Goal: Check status: Check status

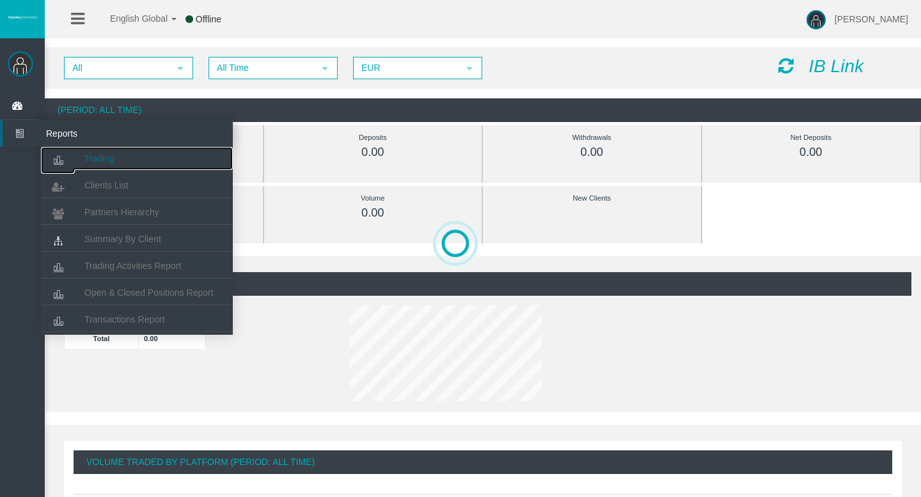
click at [79, 159] on link "Trading" at bounding box center [137, 158] width 192 height 23
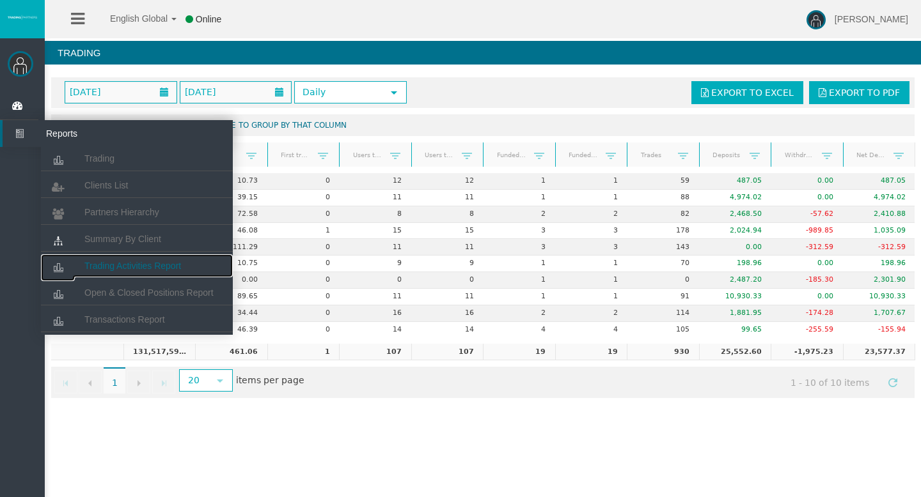
click at [109, 261] on span "Trading Activities Report" at bounding box center [132, 266] width 97 height 10
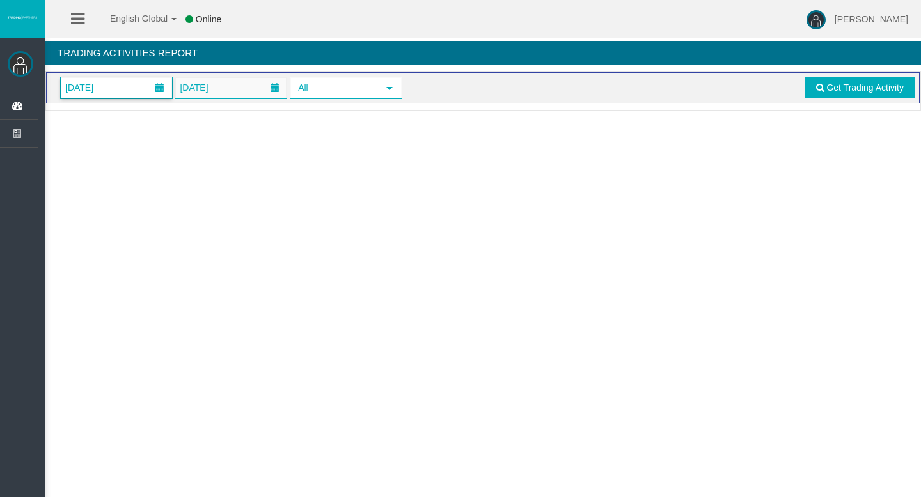
click at [97, 89] on span "[DATE]" at bounding box center [79, 88] width 36 height 18
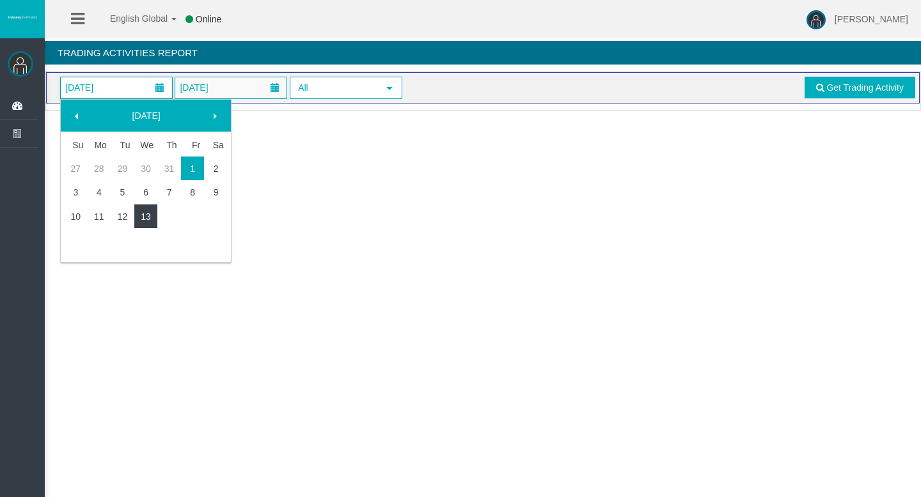
click at [146, 214] on link "13" at bounding box center [146, 216] width 24 height 23
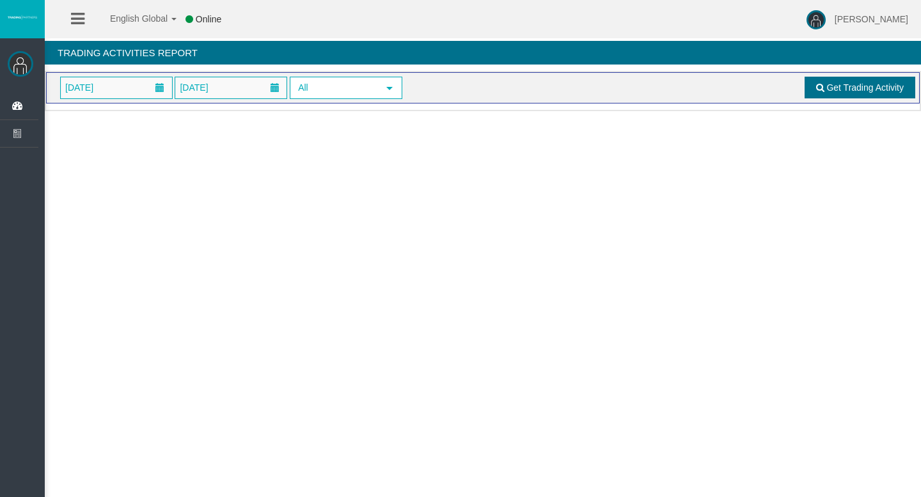
click at [824, 87] on link "Get Trading Activity" at bounding box center [859, 88] width 111 height 22
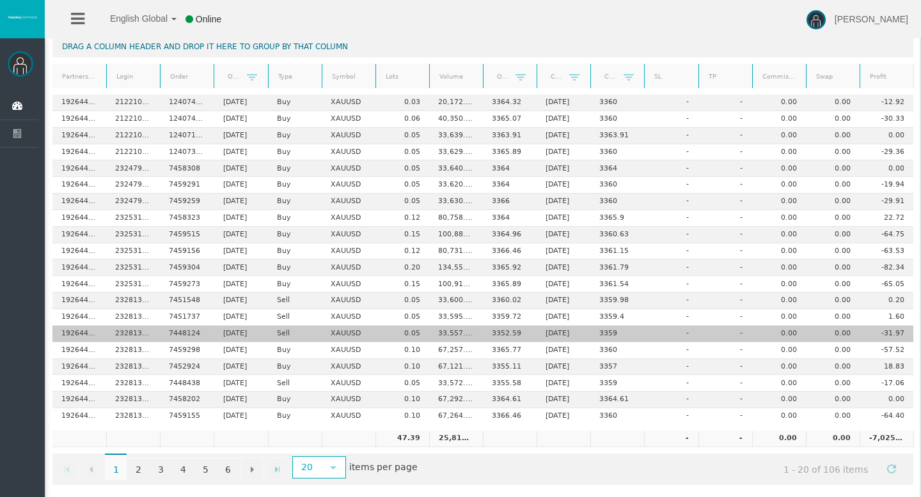
scroll to position [115, 0]
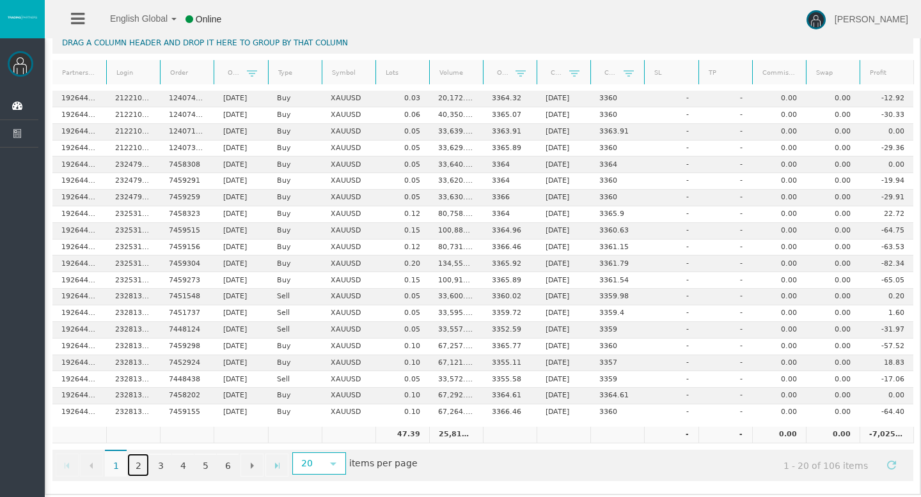
click at [138, 466] on link "2" at bounding box center [138, 465] width 22 height 23
click at [158, 465] on link "3" at bounding box center [161, 465] width 22 height 23
click at [181, 462] on link "4" at bounding box center [183, 465] width 22 height 23
click at [202, 466] on link "5" at bounding box center [205, 465] width 22 height 23
click at [226, 467] on link "6" at bounding box center [228, 465] width 22 height 23
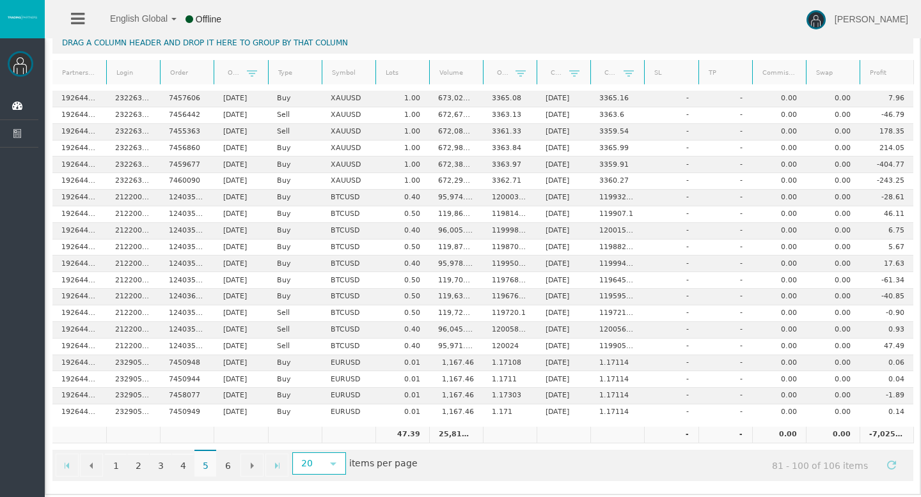
scroll to position [0, 0]
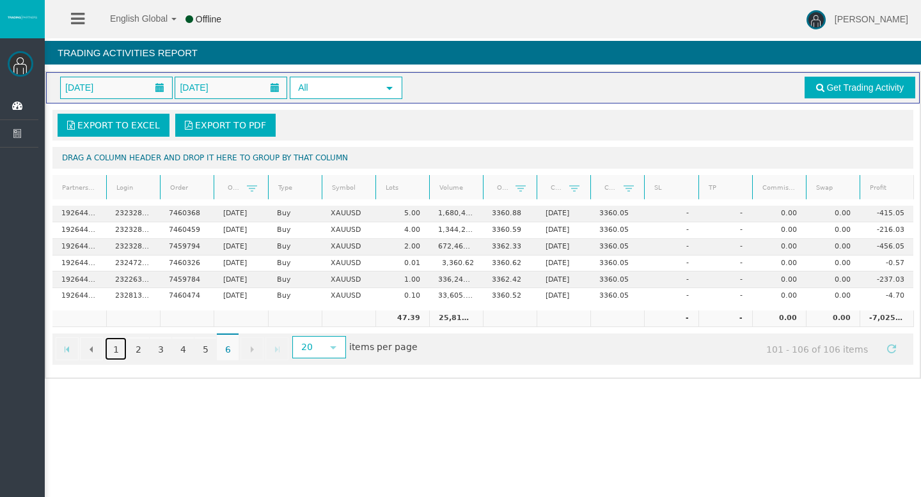
click at [114, 350] on link "1" at bounding box center [116, 349] width 22 height 23
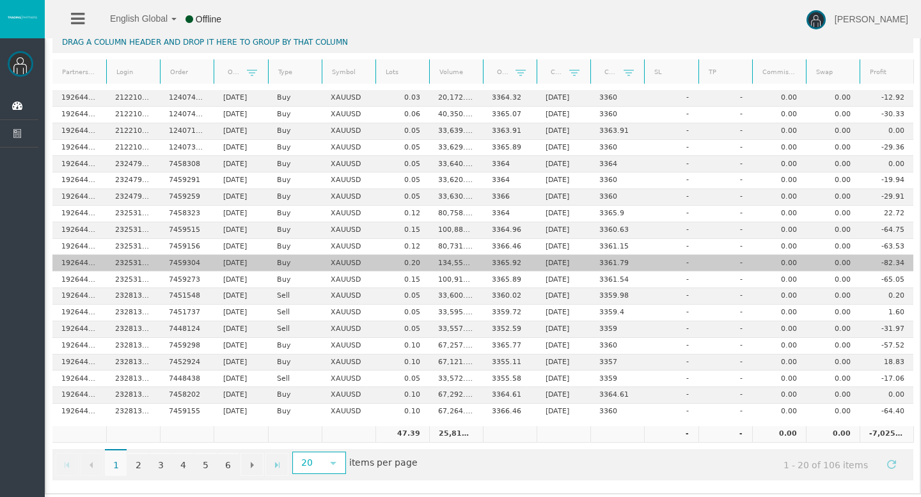
scroll to position [120, 0]
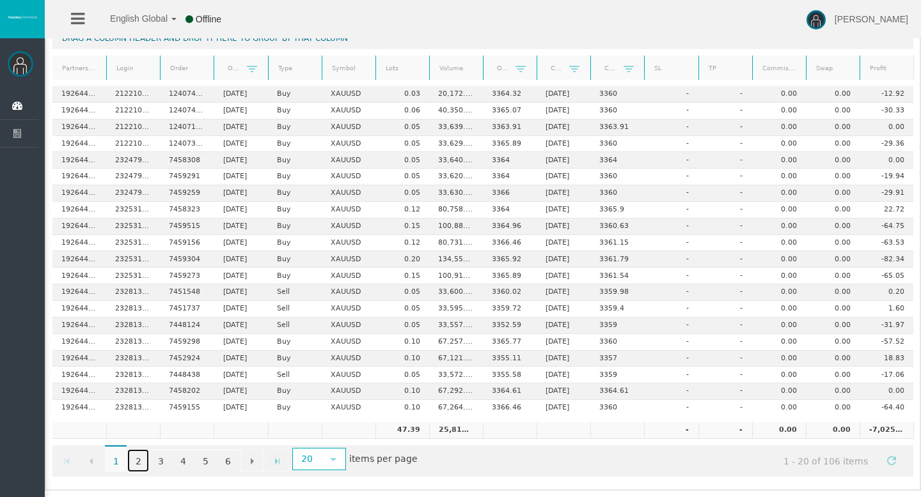
click at [136, 458] on link "2" at bounding box center [138, 461] width 22 height 23
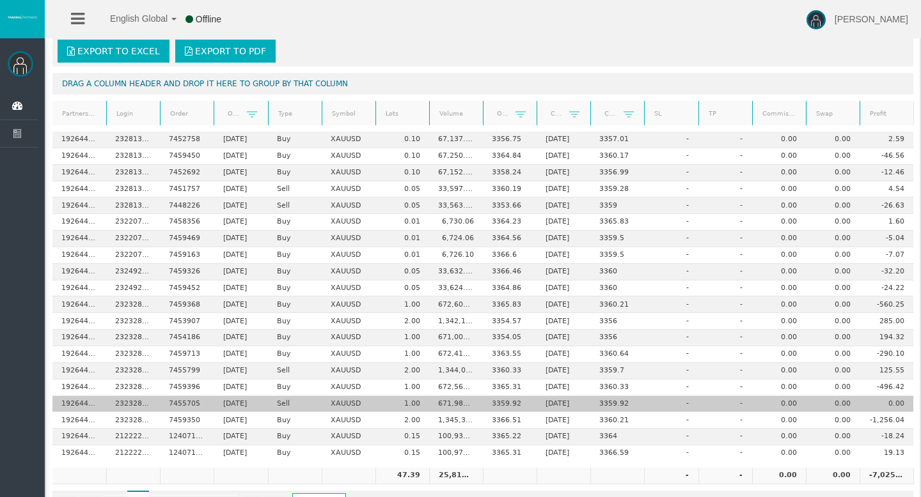
scroll to position [72, 0]
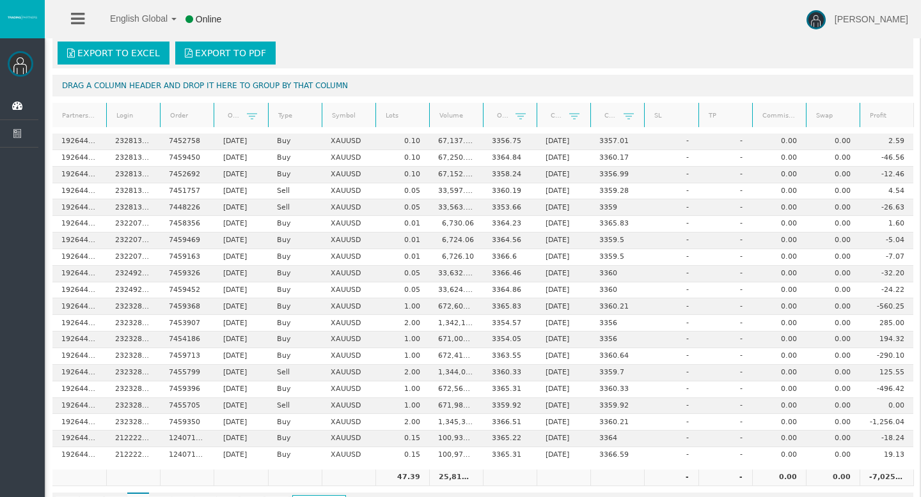
click at [882, 111] on link "Profit" at bounding box center [886, 115] width 50 height 17
click at [882, 111] on link "Profit" at bounding box center [886, 116] width 50 height 18
click at [882, 111] on link "Profit" at bounding box center [886, 115] width 50 height 17
click at [882, 111] on link "Profit" at bounding box center [886, 116] width 50 height 18
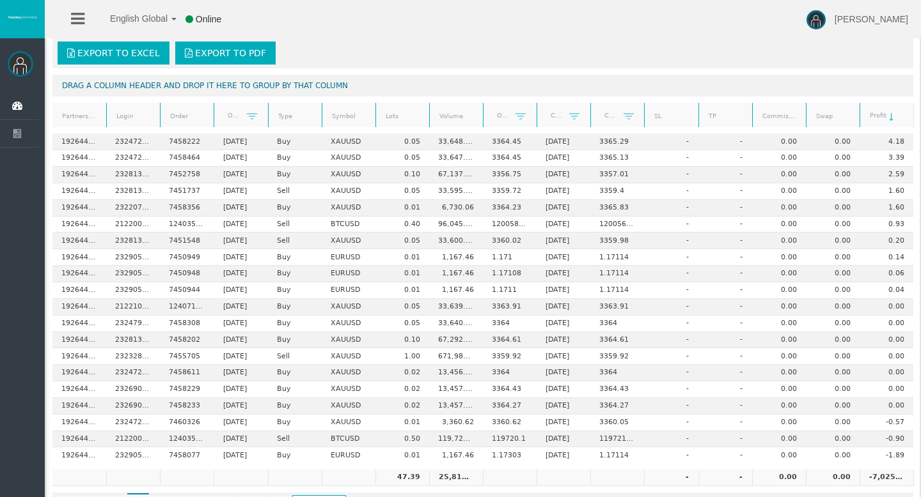
click at [894, 116] on span at bounding box center [891, 117] width 10 height 10
click at [894, 117] on link "Profit" at bounding box center [886, 115] width 50 height 17
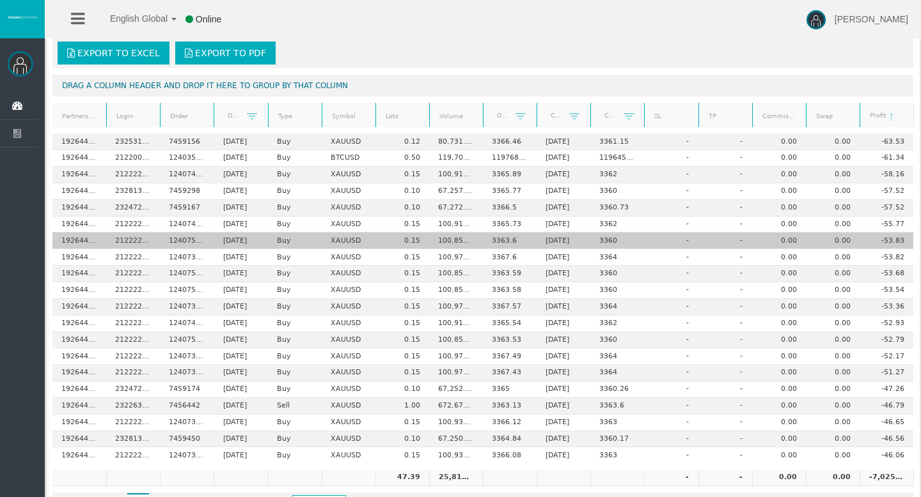
scroll to position [120, 0]
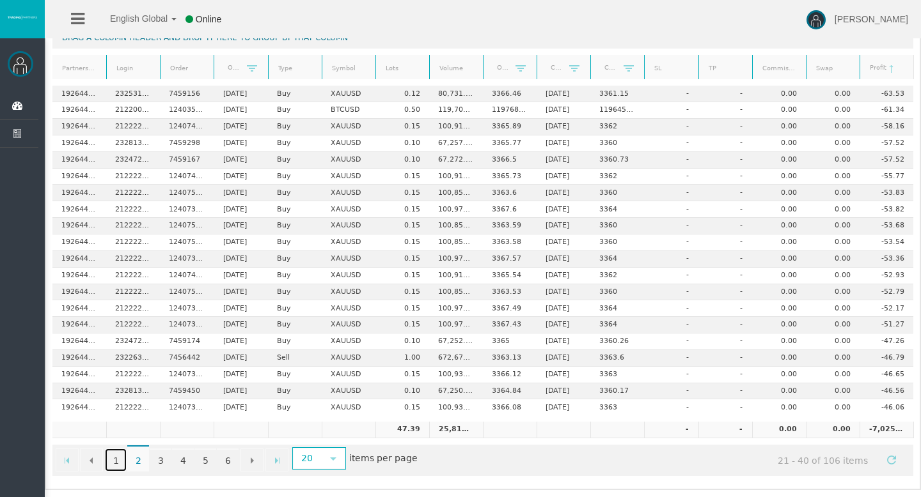
click at [113, 455] on link "1" at bounding box center [116, 460] width 22 height 23
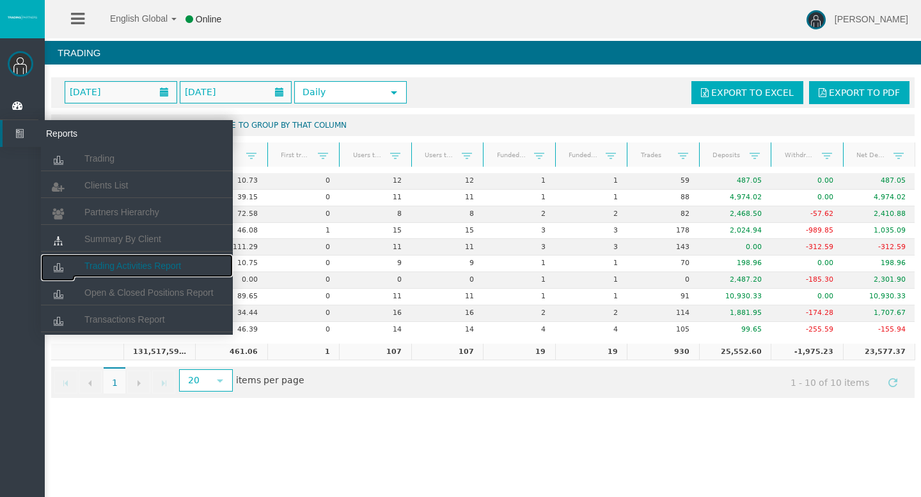
click at [166, 262] on span "Trading Activities Report" at bounding box center [132, 266] width 97 height 10
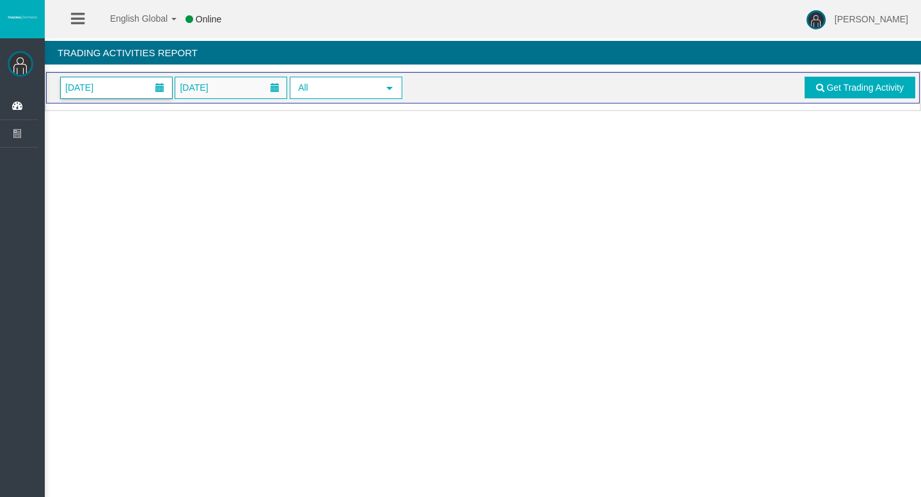
click at [129, 85] on span "[DATE]" at bounding box center [116, 87] width 111 height 21
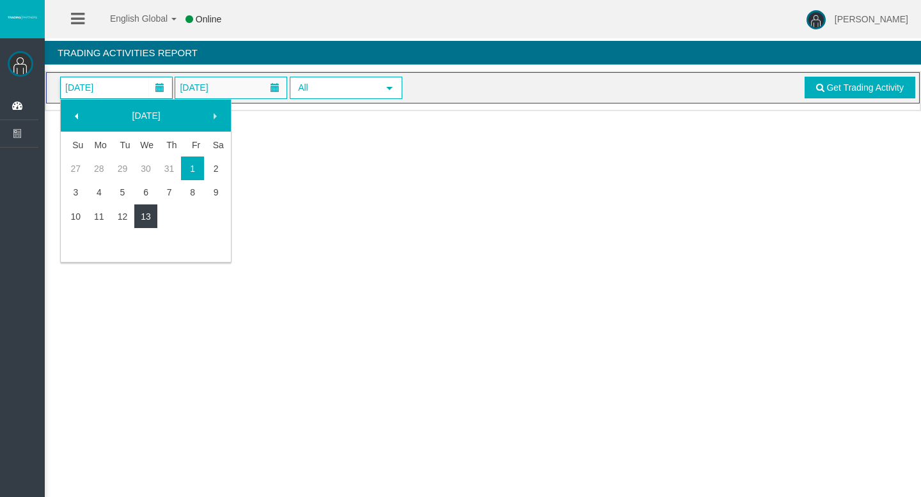
click at [141, 208] on link "13" at bounding box center [146, 216] width 24 height 23
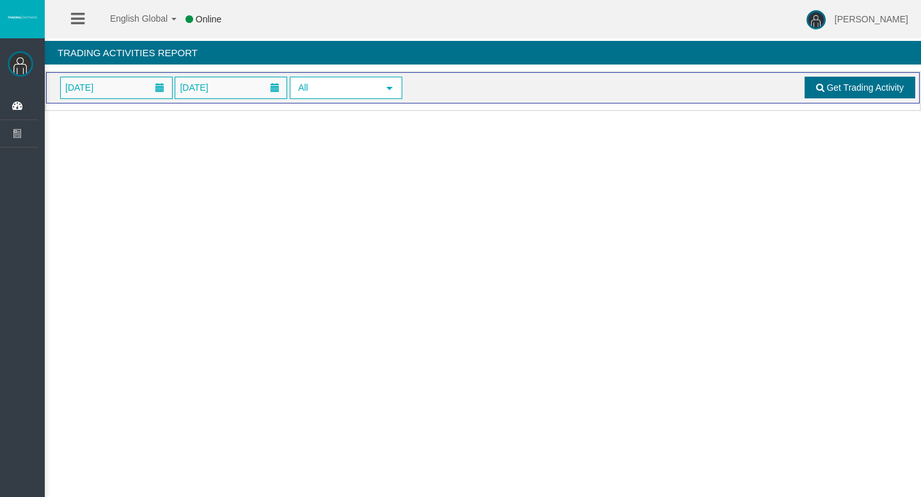
click at [810, 83] on link "Get Trading Activity" at bounding box center [859, 88] width 111 height 22
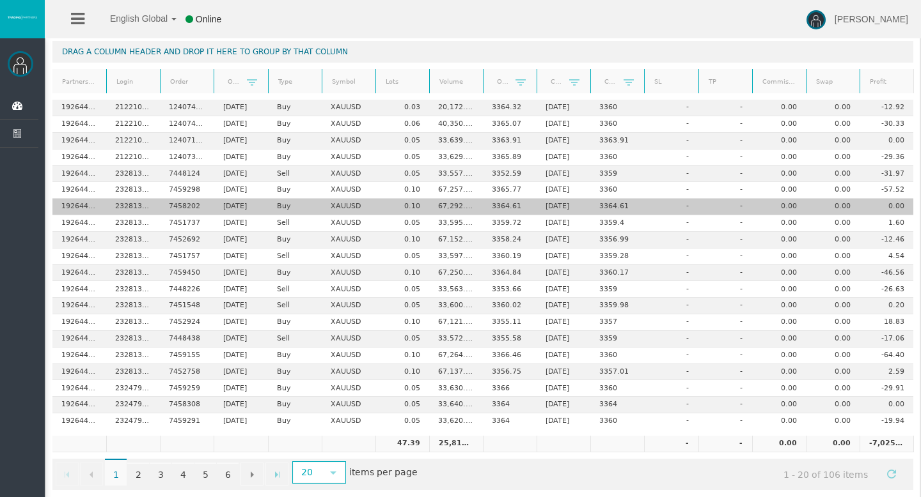
scroll to position [120, 0]
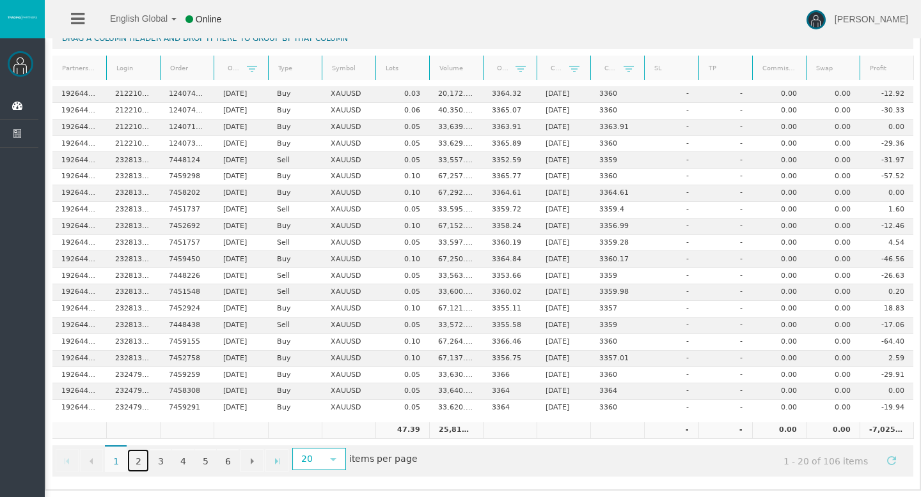
click at [140, 460] on link "2" at bounding box center [138, 461] width 22 height 23
click at [160, 458] on link "3" at bounding box center [161, 461] width 22 height 23
click at [186, 458] on link "4" at bounding box center [183, 461] width 22 height 23
click at [164, 460] on link "3" at bounding box center [161, 461] width 22 height 23
click at [120, 459] on link "1" at bounding box center [116, 461] width 22 height 23
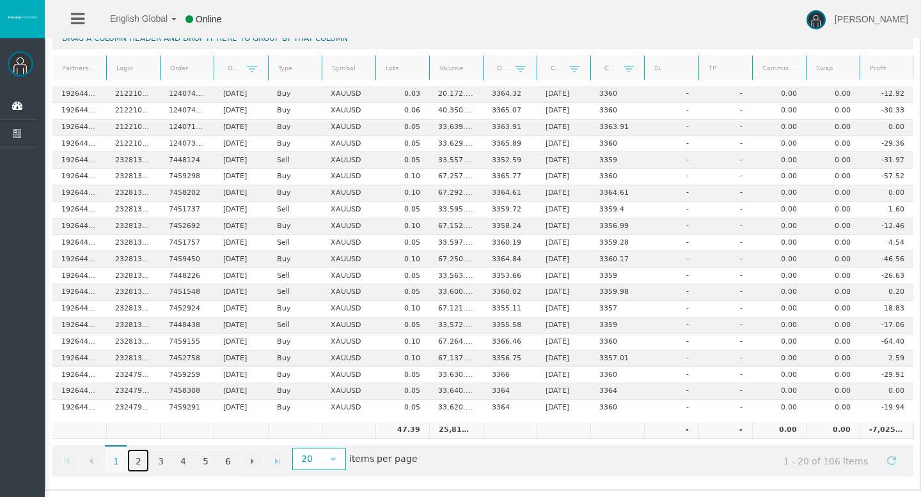
click at [135, 457] on link "2" at bounding box center [138, 461] width 22 height 23
click at [207, 462] on link "5" at bounding box center [205, 461] width 22 height 23
click at [224, 460] on link "6" at bounding box center [228, 461] width 22 height 23
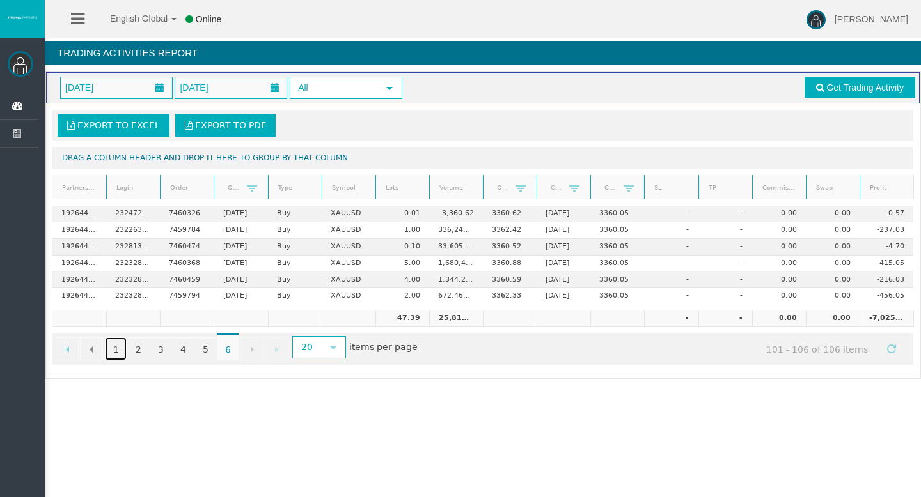
click at [116, 350] on link "1" at bounding box center [116, 349] width 22 height 23
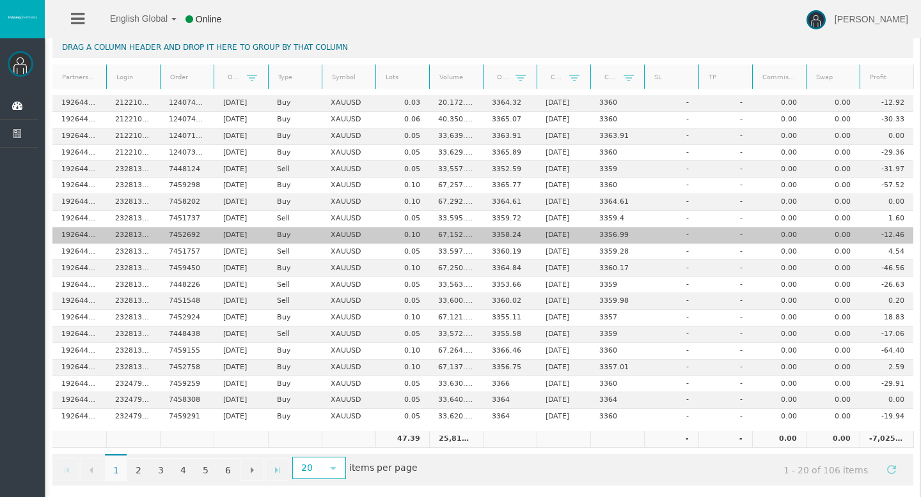
scroll to position [112, 0]
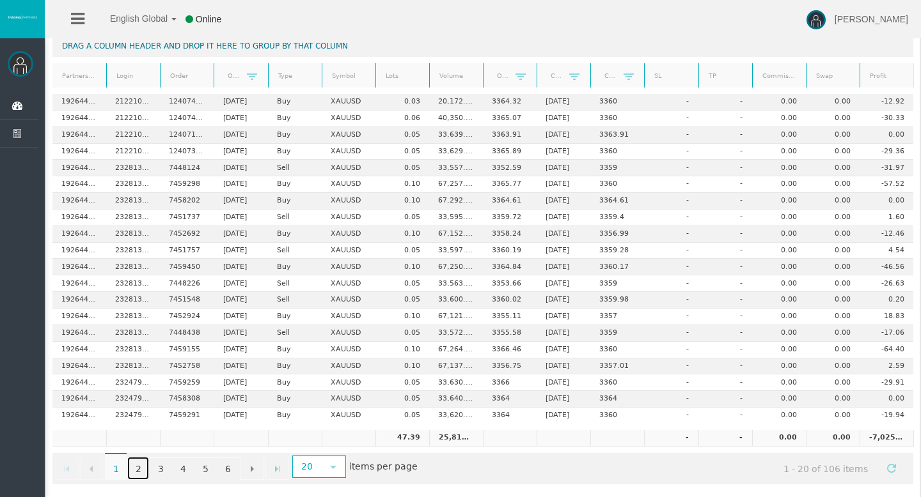
click at [137, 464] on link "2" at bounding box center [138, 468] width 22 height 23
click at [158, 469] on link "3" at bounding box center [161, 468] width 22 height 23
click at [181, 467] on link "4" at bounding box center [183, 468] width 22 height 23
click at [118, 468] on link "1" at bounding box center [116, 468] width 22 height 23
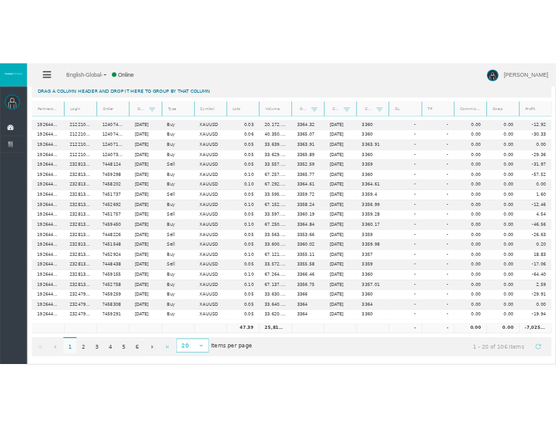
scroll to position [140, 0]
